Goal: Navigation & Orientation: Find specific page/section

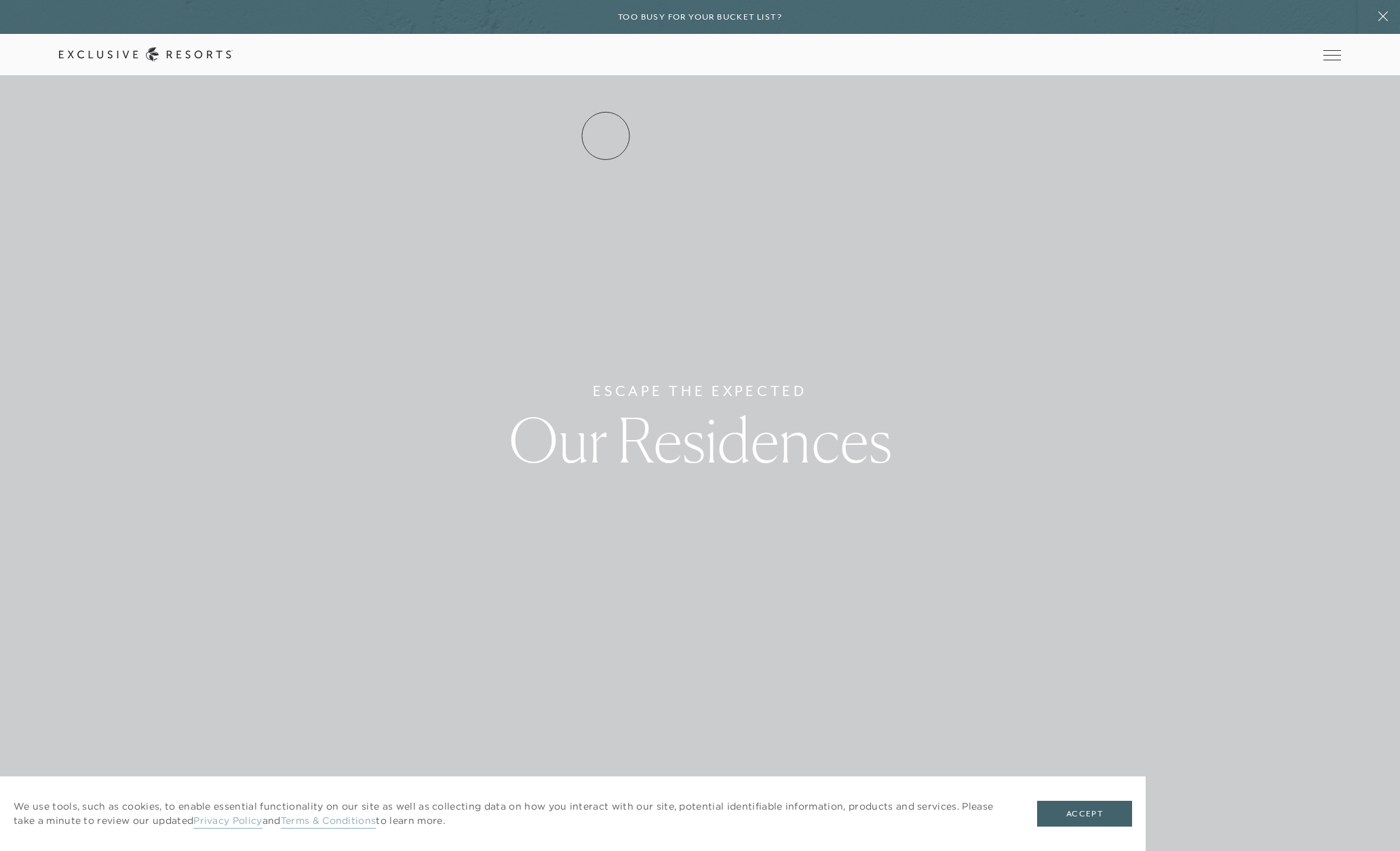
click at [0, 0] on link "Residence Collection" at bounding box center [0, 0] width 0 height 0
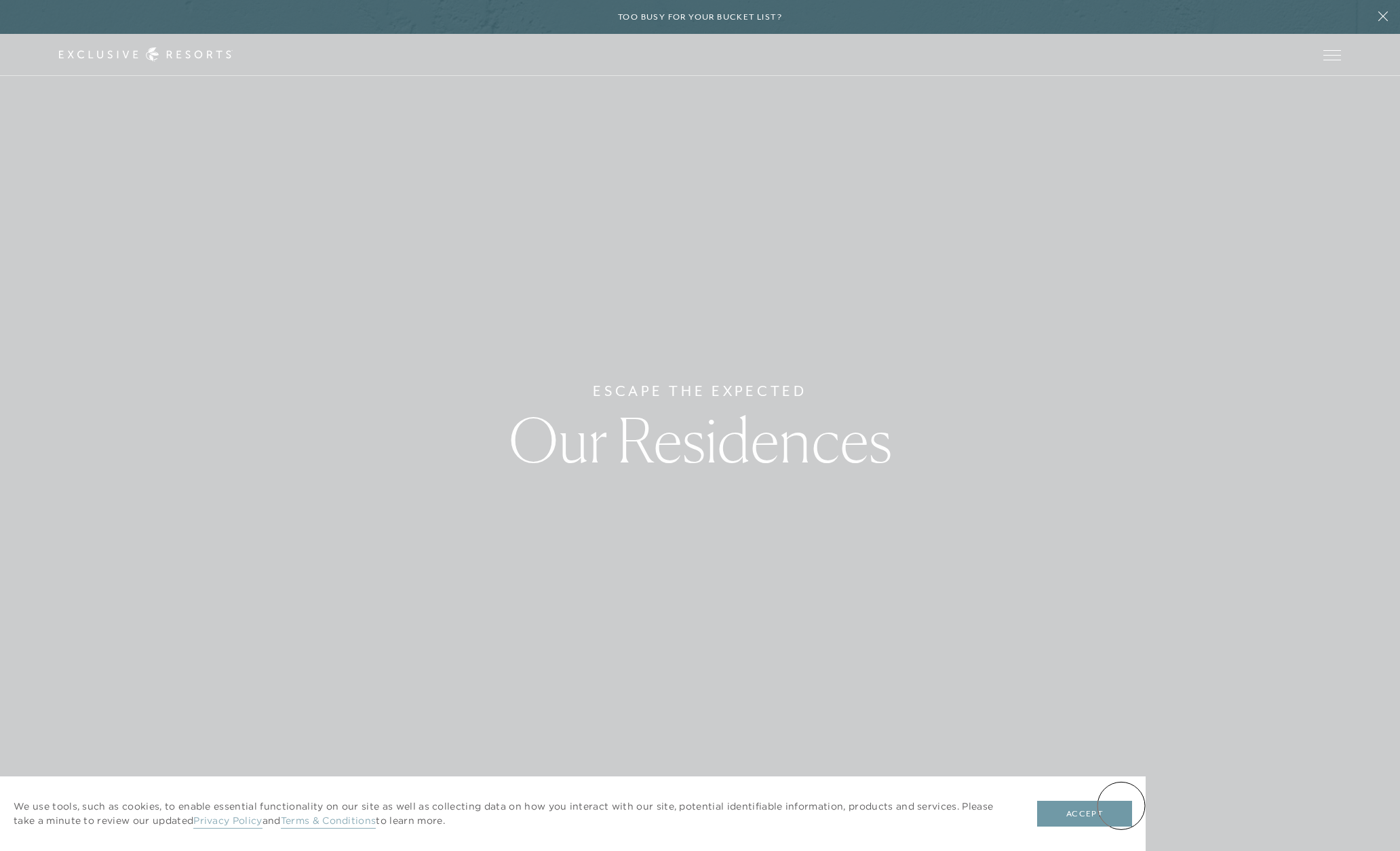
click at [1121, 806] on button "Accept" at bounding box center [1084, 813] width 95 height 25
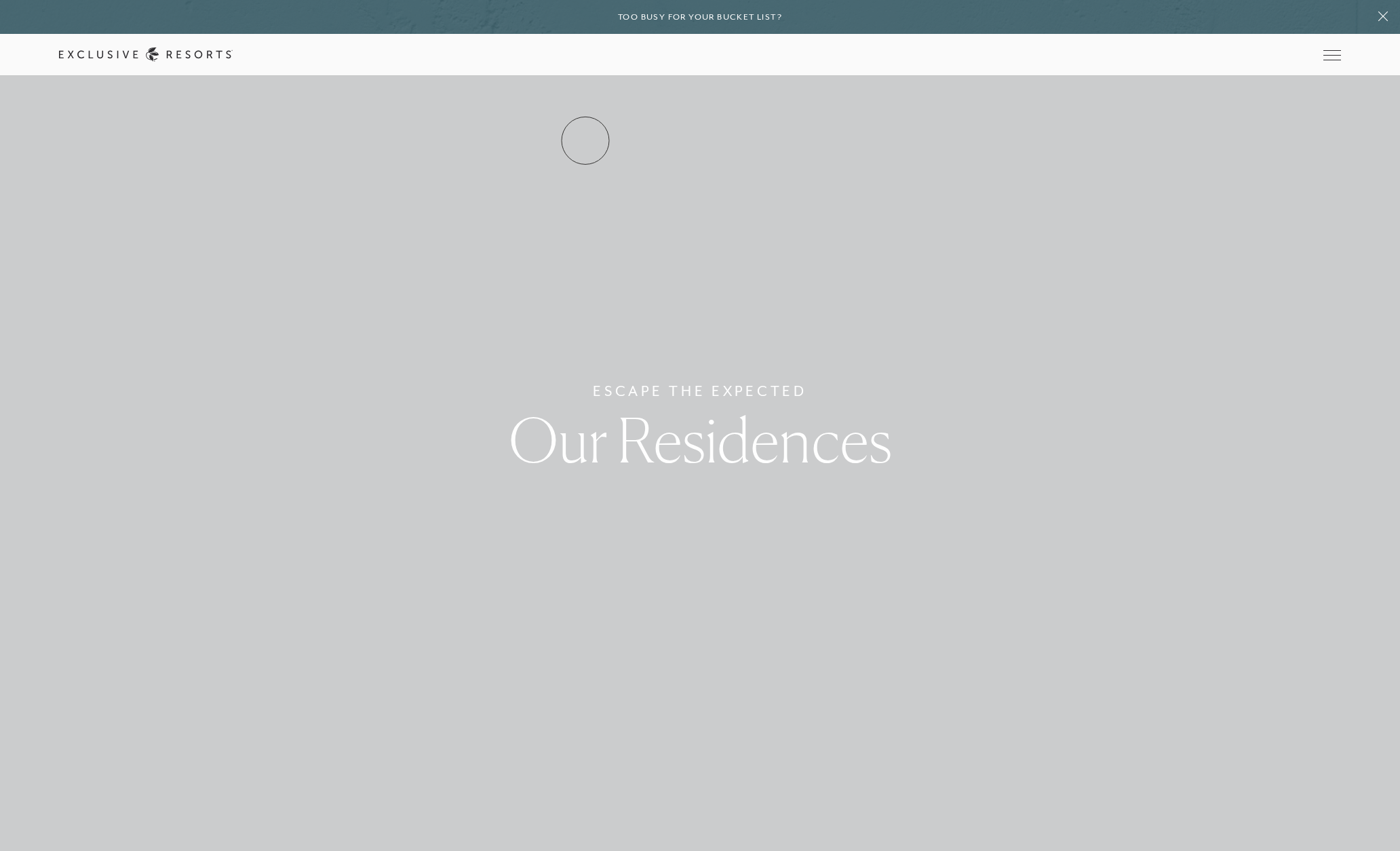
click at [0, 0] on link "Residence Collection" at bounding box center [0, 0] width 0 height 0
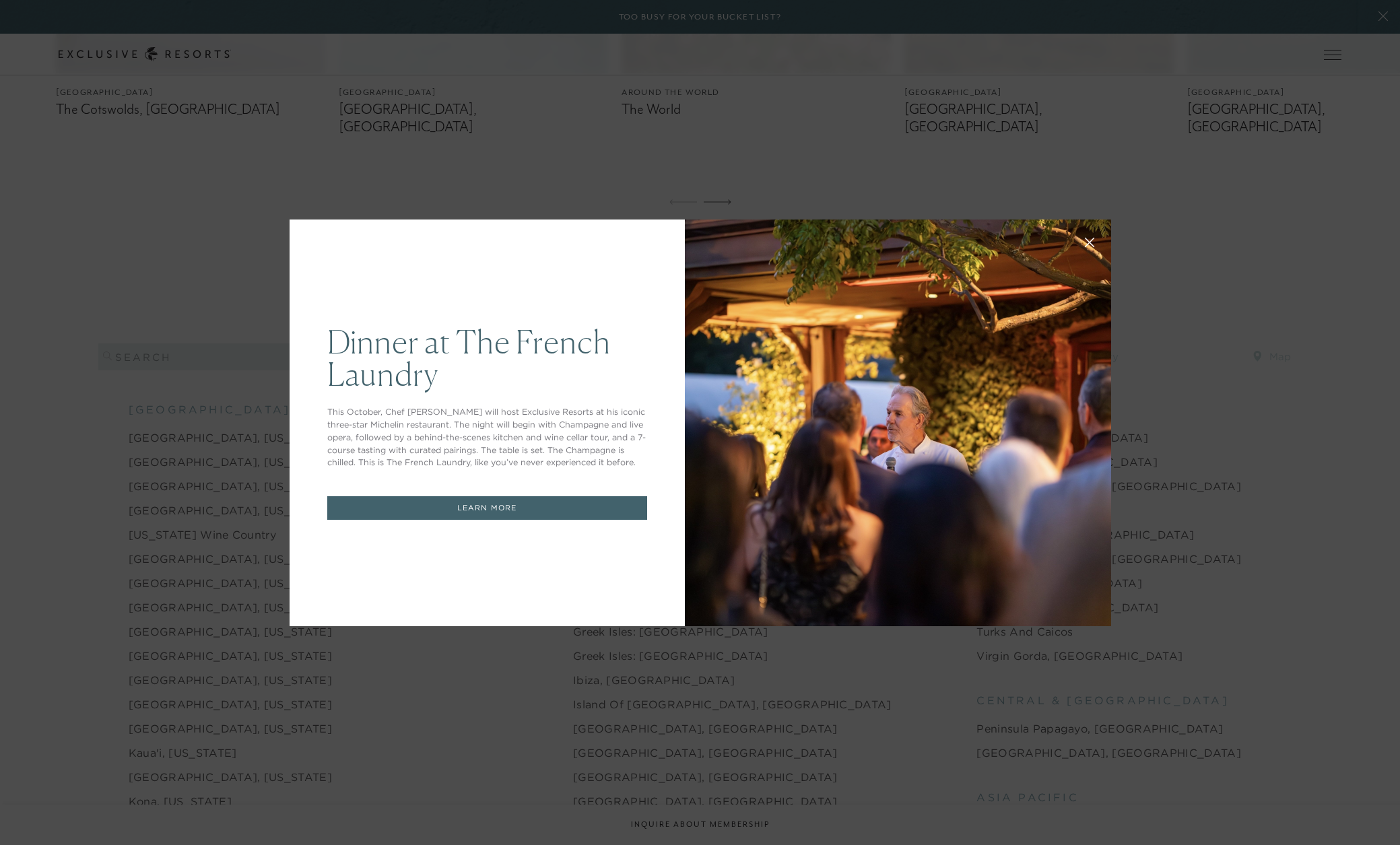
click at [1084, 246] on icon at bounding box center [1089, 241] width 10 height 10
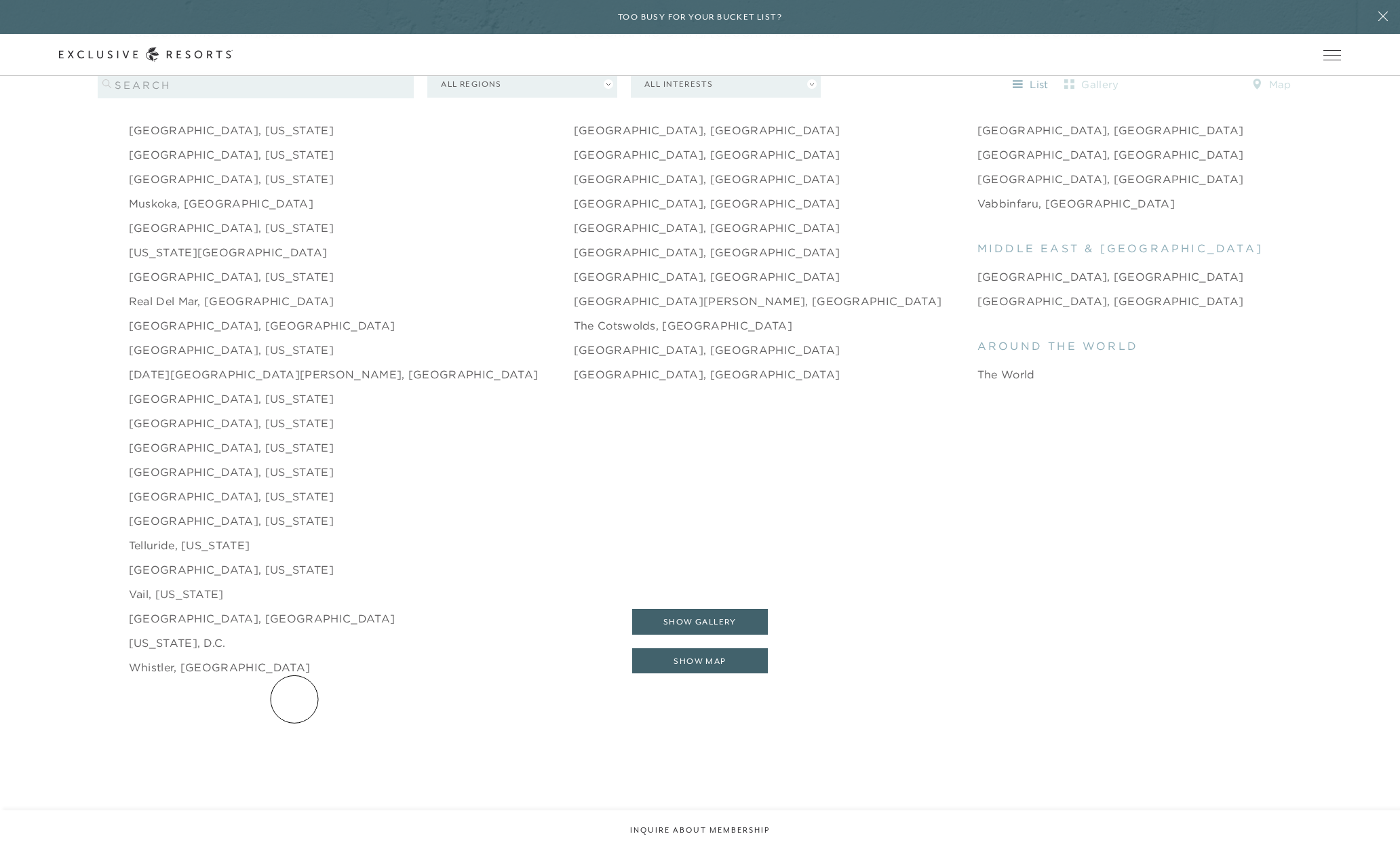
scroll to position [2306, 0]
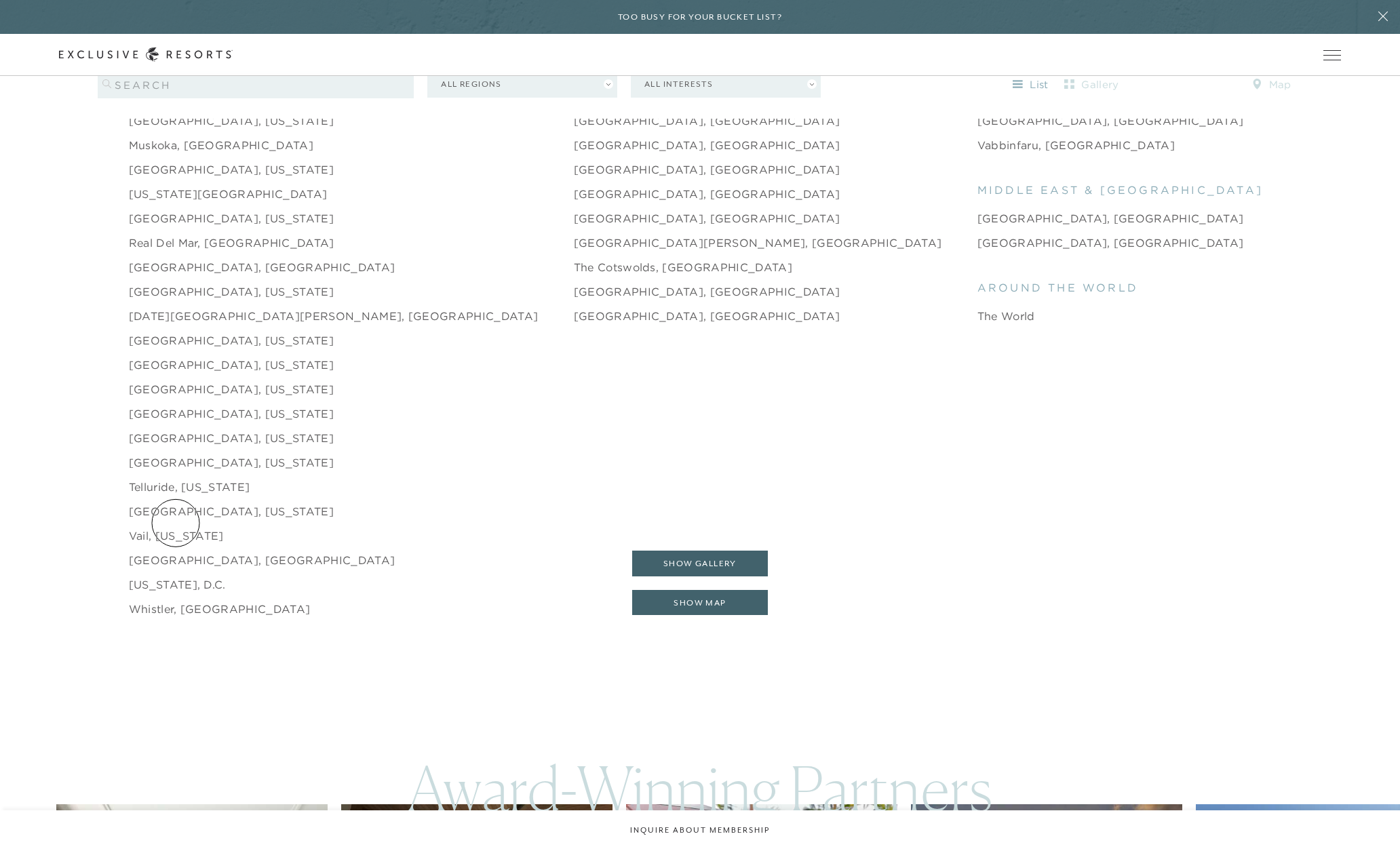
click at [175, 527] on link "Vail, [US_STATE]" at bounding box center [175, 535] width 95 height 16
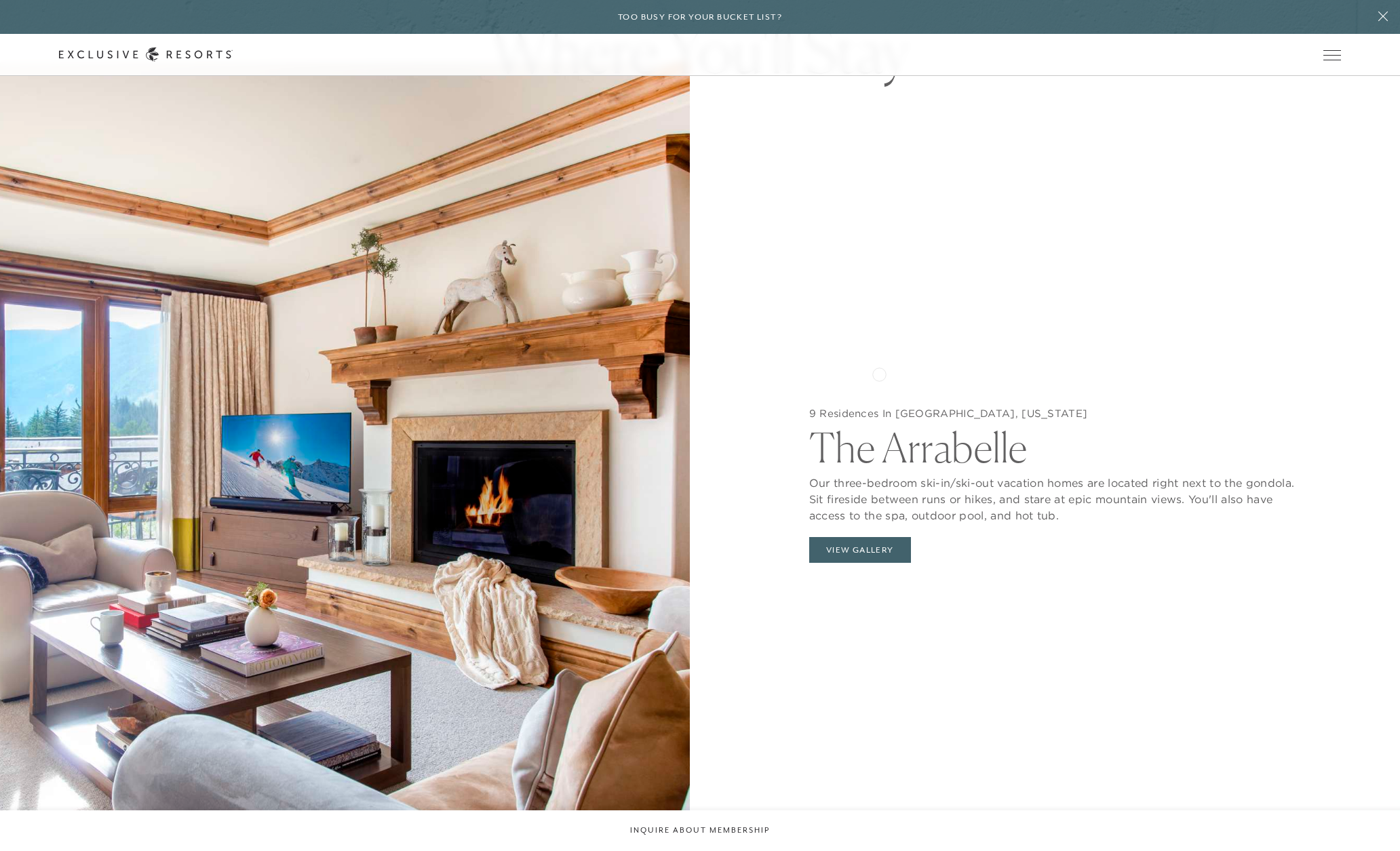
scroll to position [1492, 0]
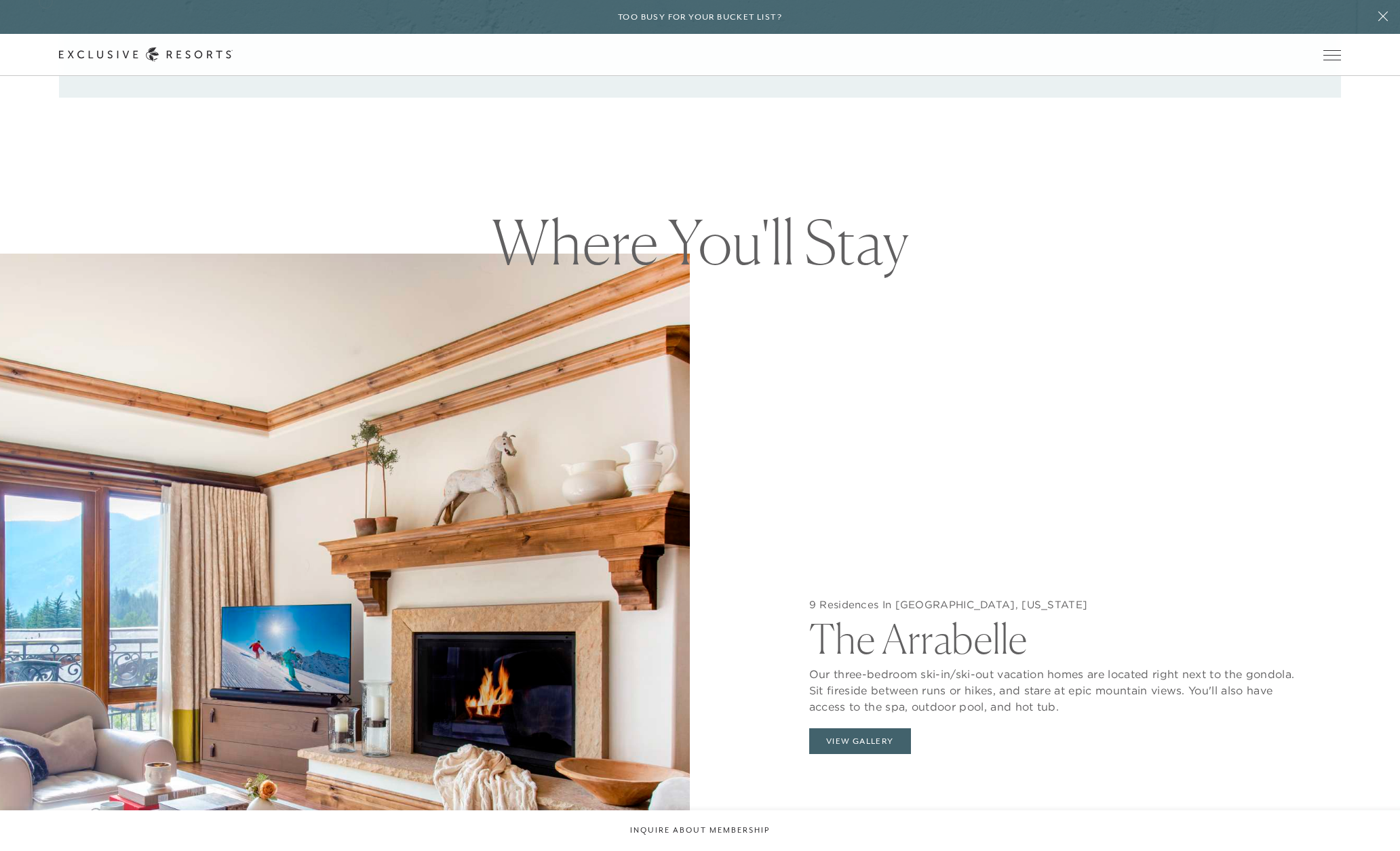
scroll to position [2306, 0]
